Goal: Task Accomplishment & Management: Use online tool/utility

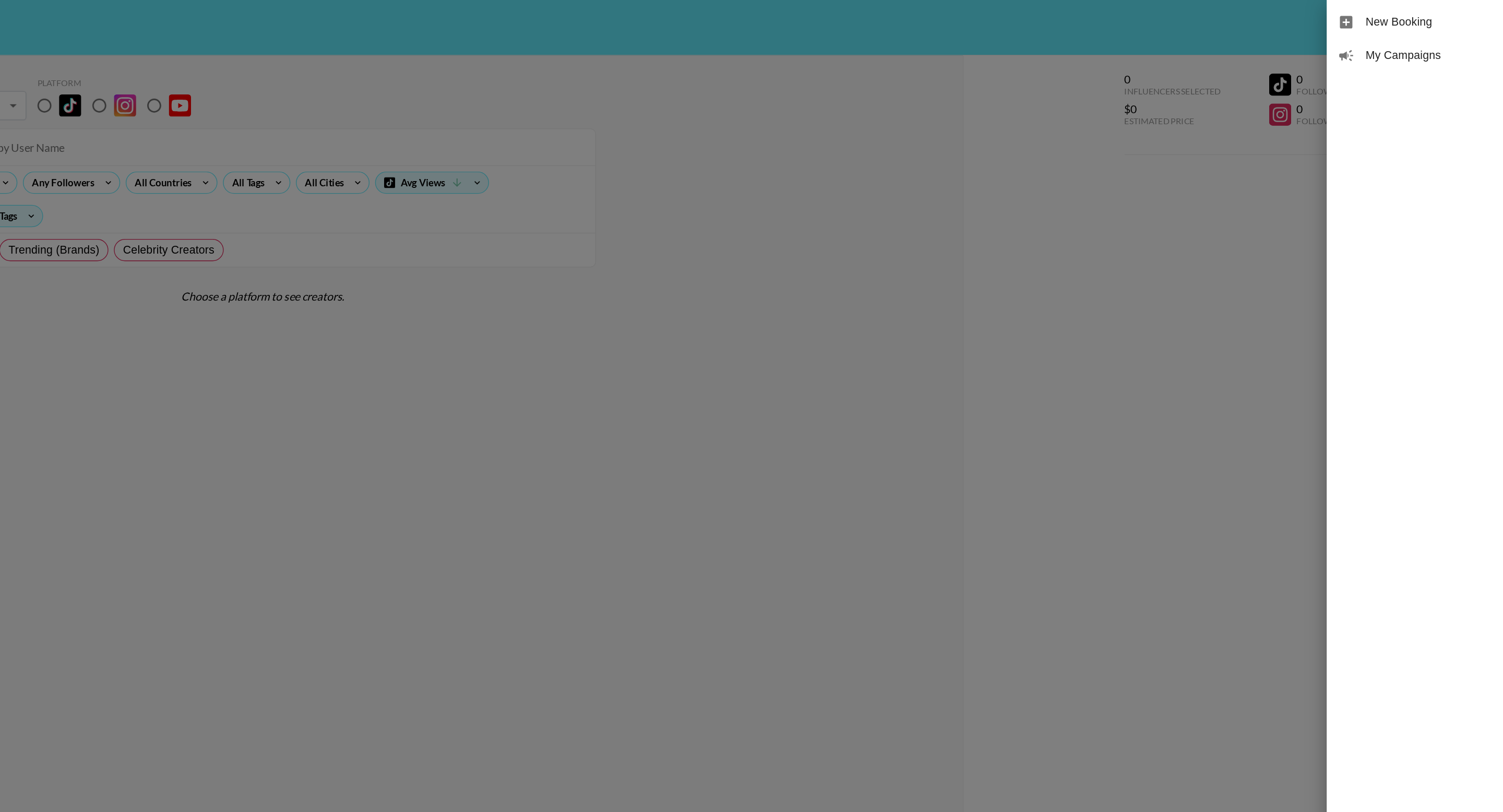
click at [1160, 86] on div at bounding box center [752, 406] width 1503 height 812
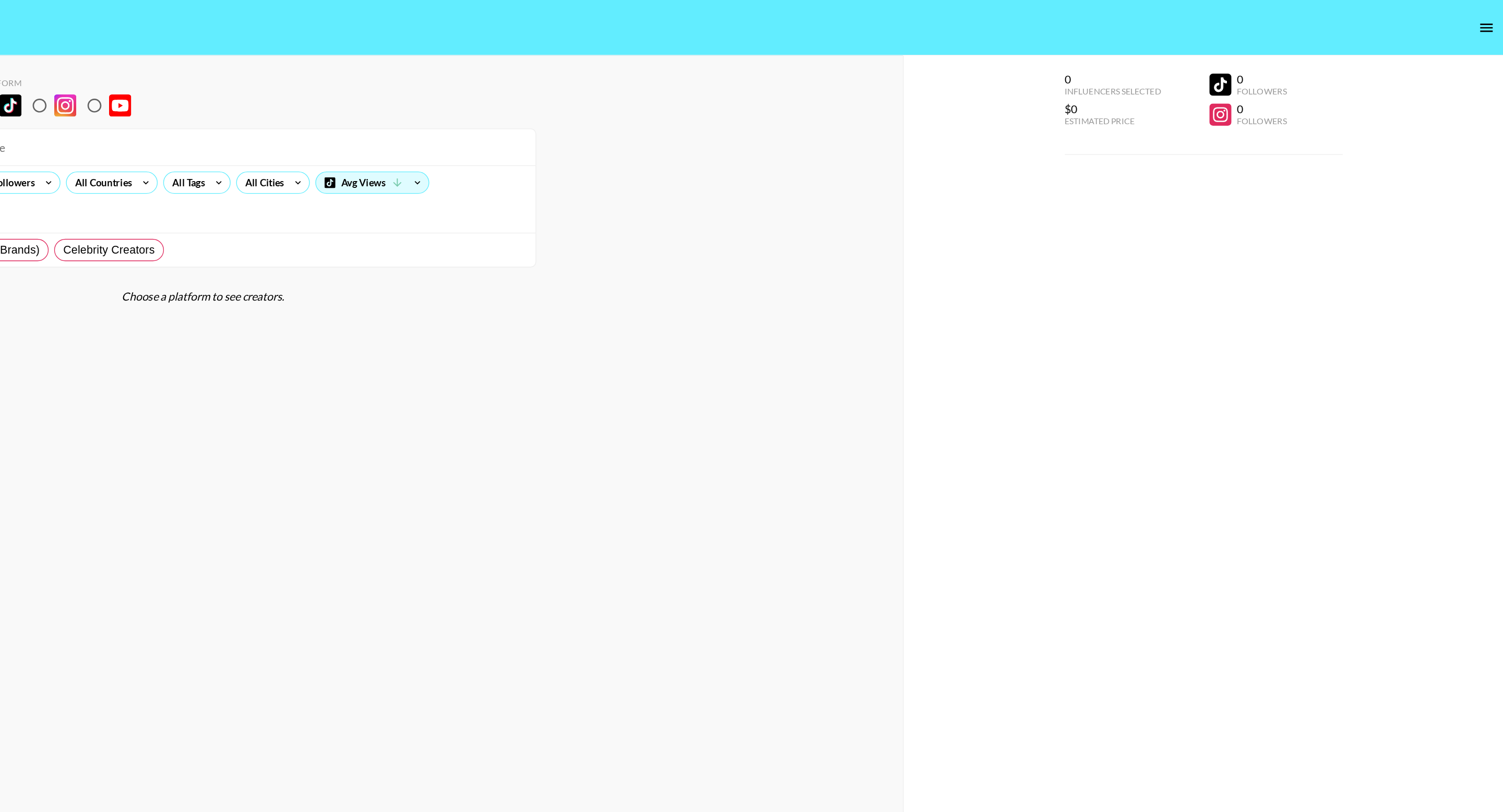
click at [1488, 28] on button "open drawer" at bounding box center [1490, 21] width 21 height 21
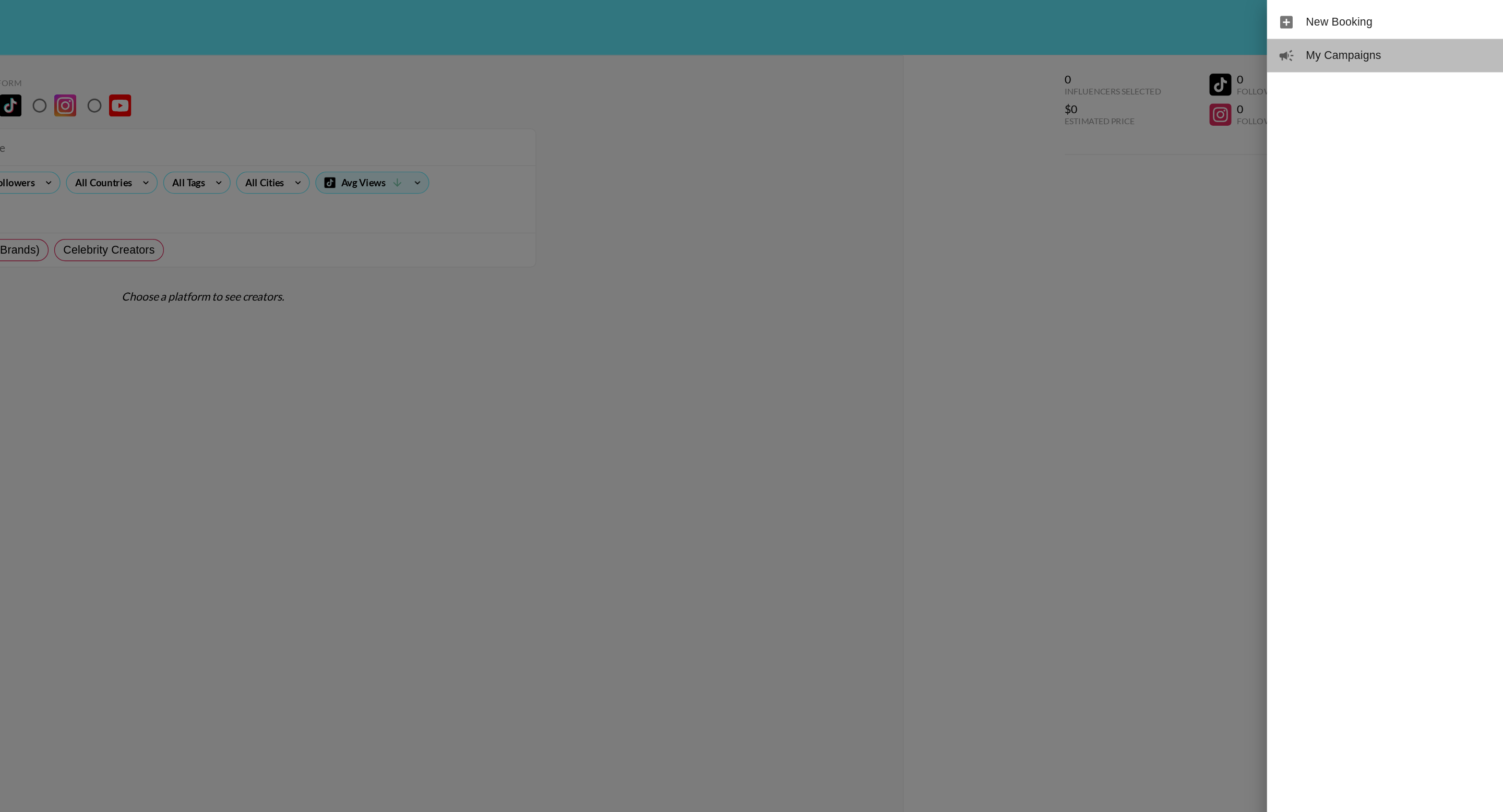
click at [1390, 46] on span "My Campaigns" at bounding box center [1424, 42] width 140 height 13
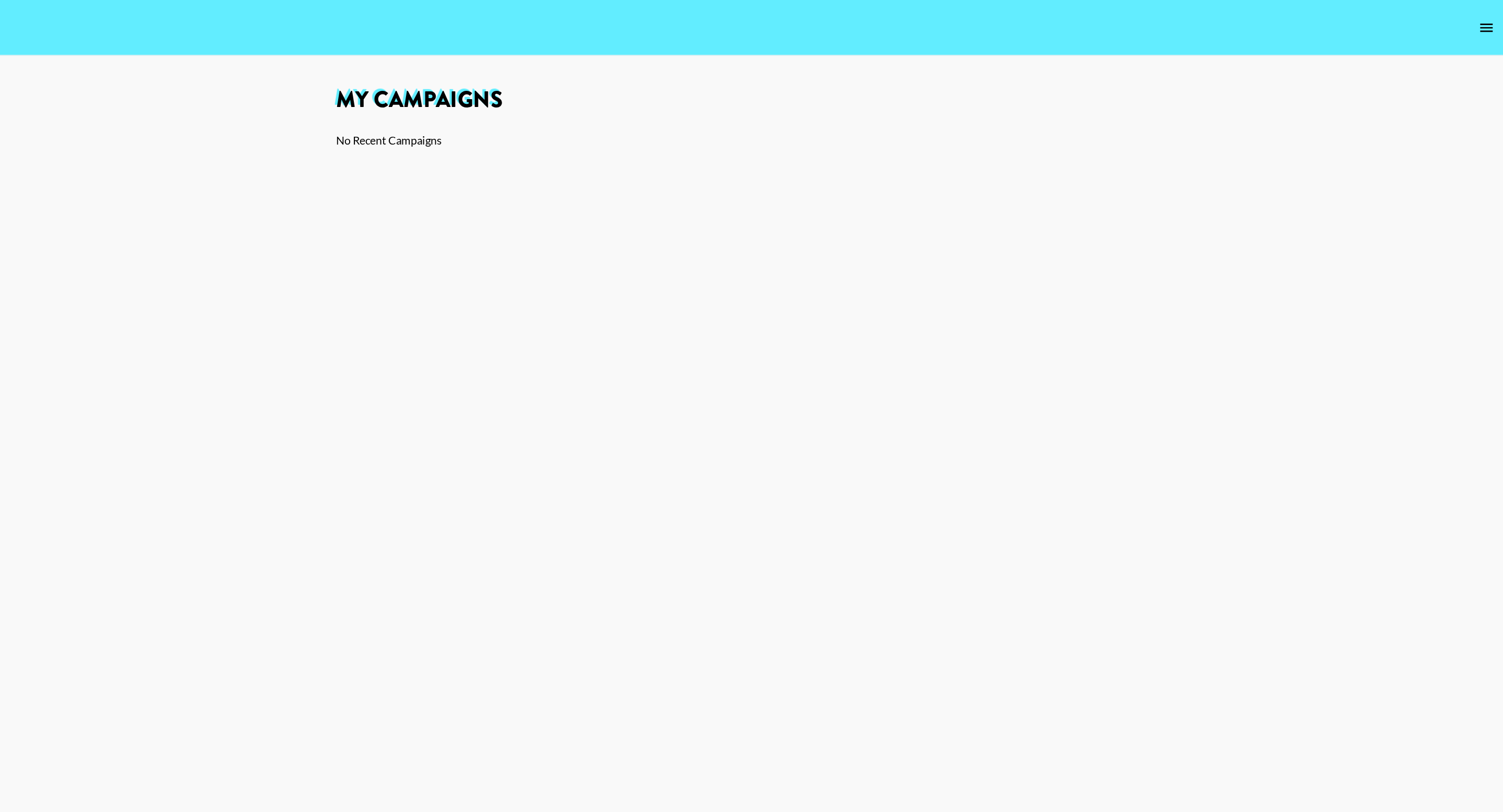
click at [1490, 26] on icon "open drawer" at bounding box center [1490, 21] width 13 height 13
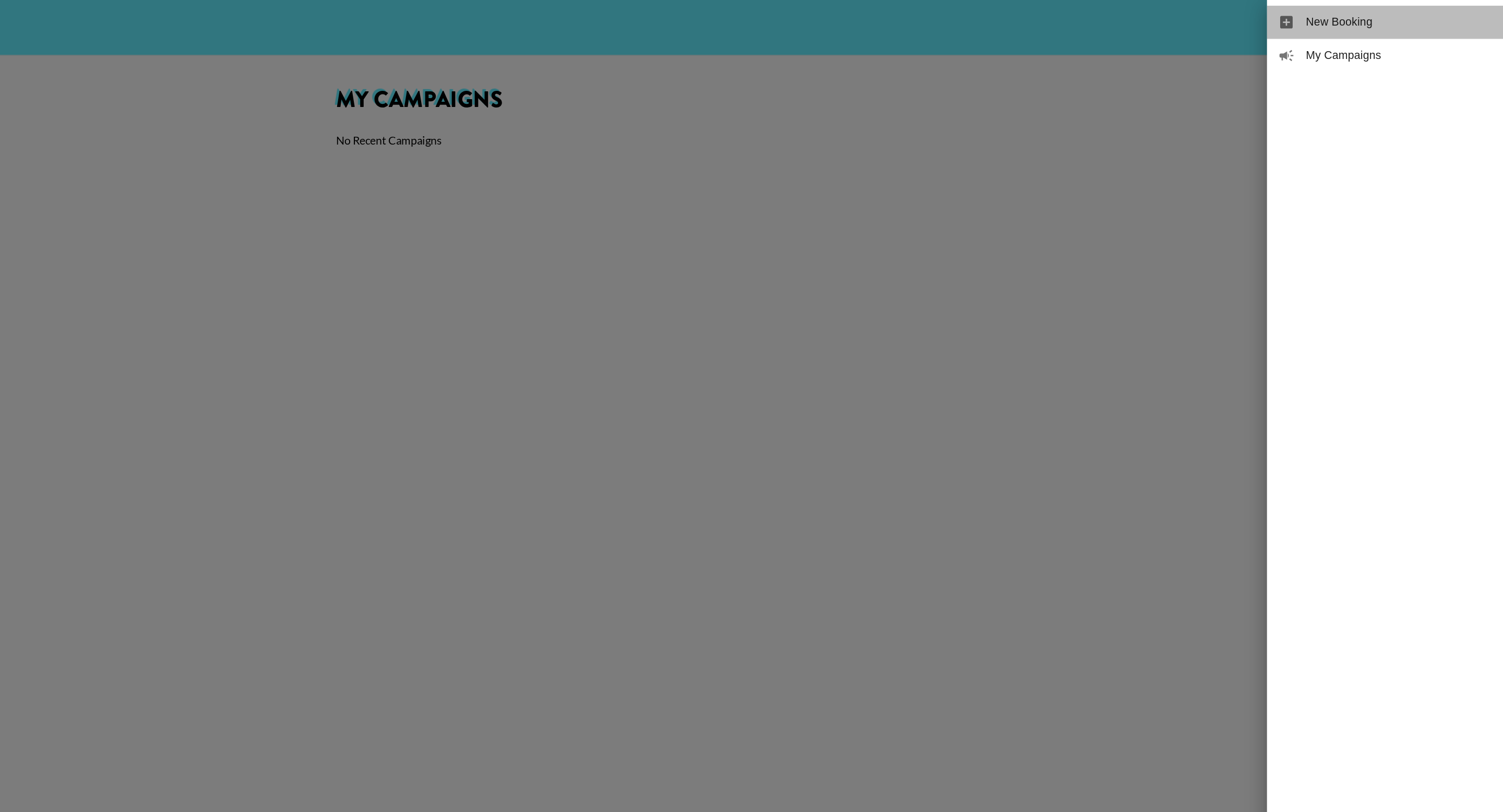
click at [1417, 21] on span "New Booking" at bounding box center [1424, 17] width 140 height 13
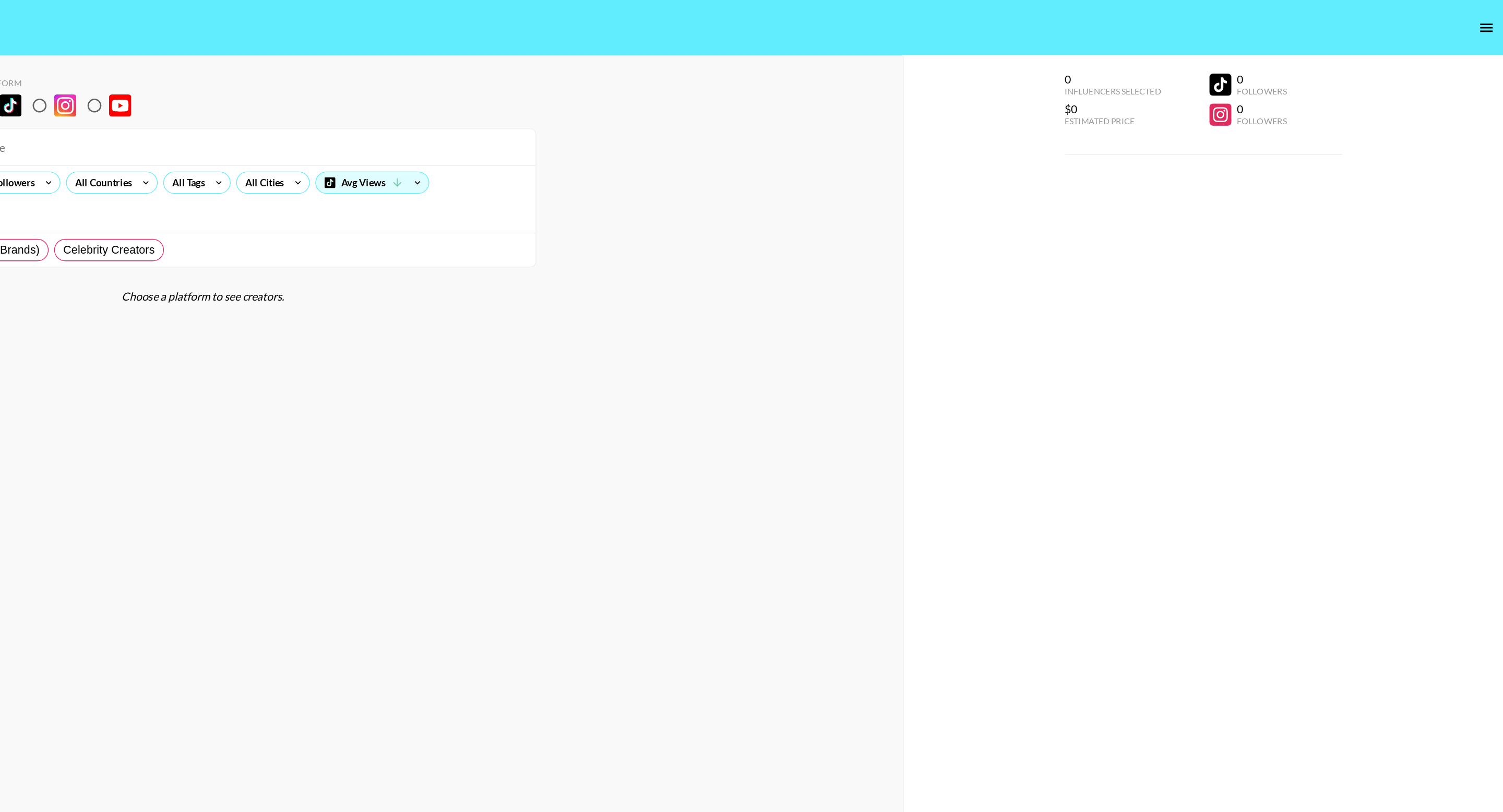
click at [1489, 19] on icon "open drawer" at bounding box center [1490, 21] width 13 height 13
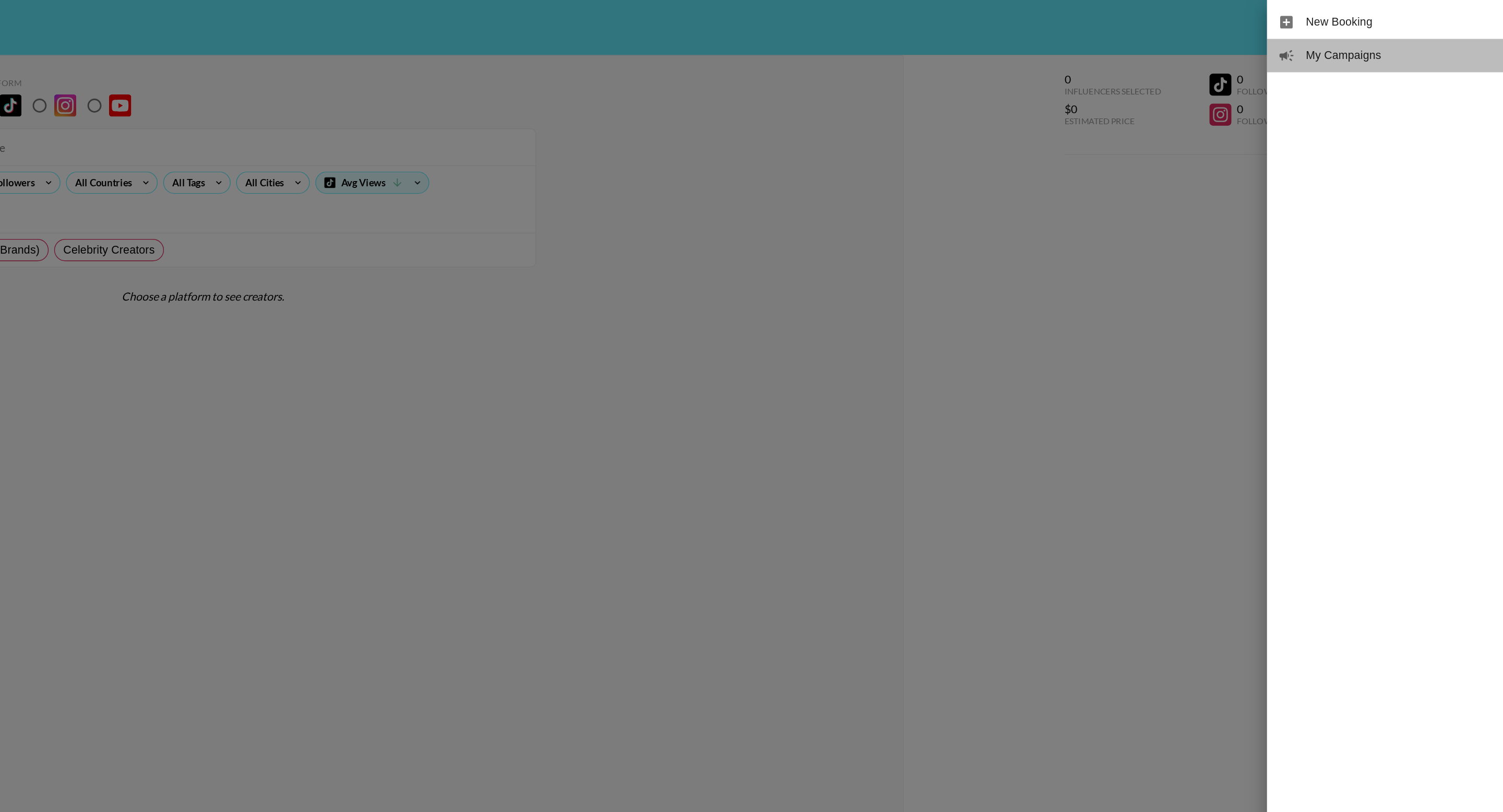
click at [1407, 42] on span "My Campaigns" at bounding box center [1424, 42] width 140 height 13
